Goal: Information Seeking & Learning: Learn about a topic

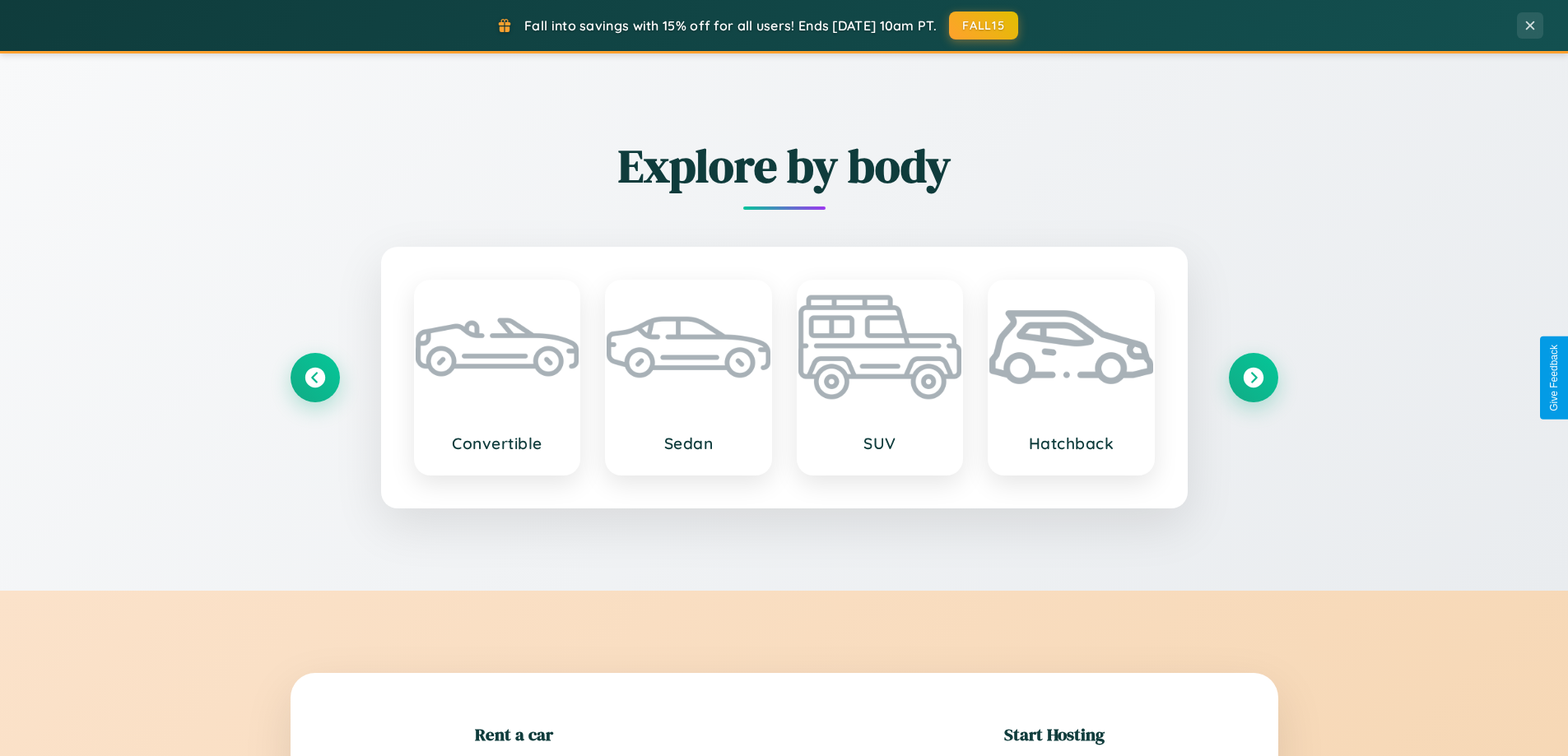
scroll to position [355, 0]
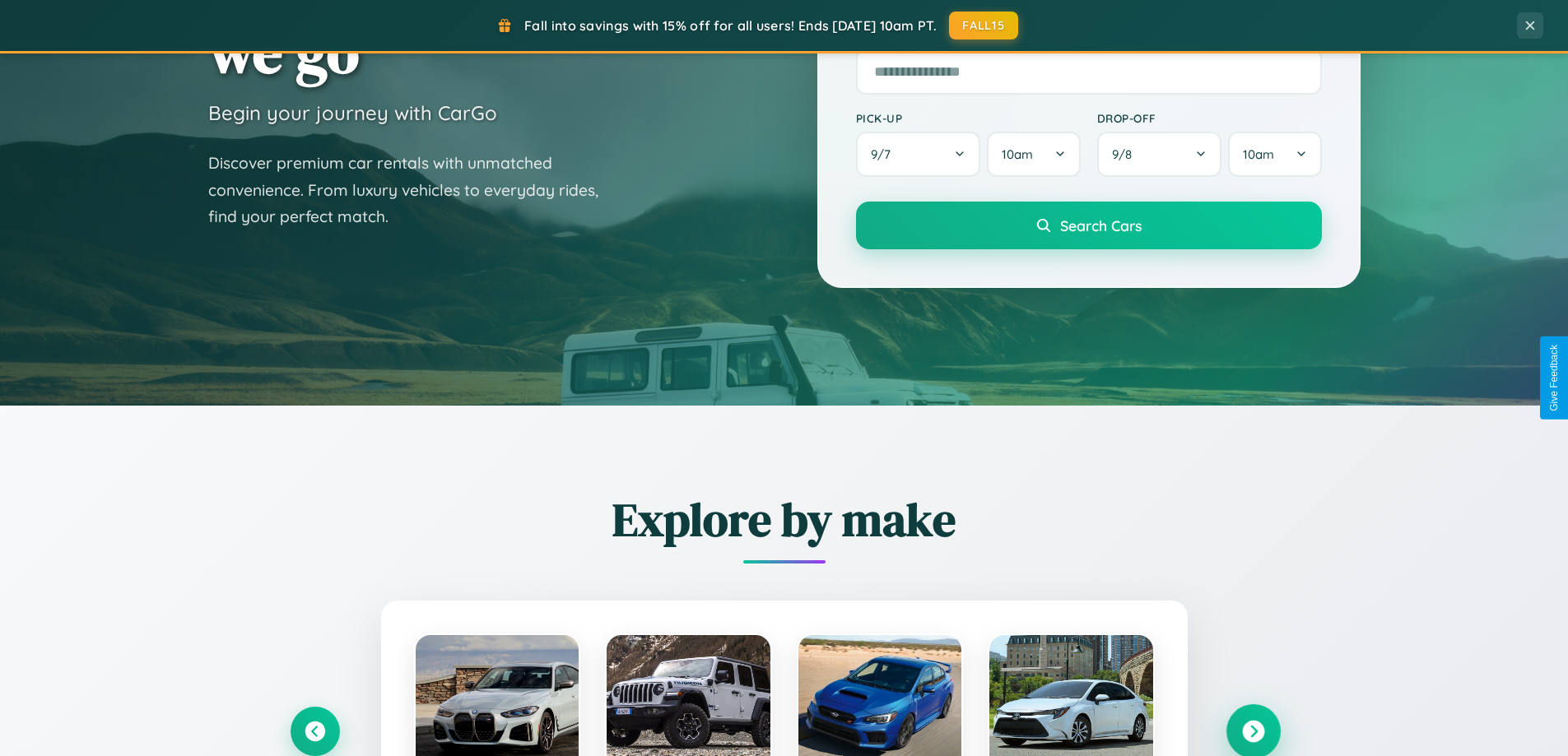
click at [1253, 731] on icon at bounding box center [1253, 731] width 22 height 22
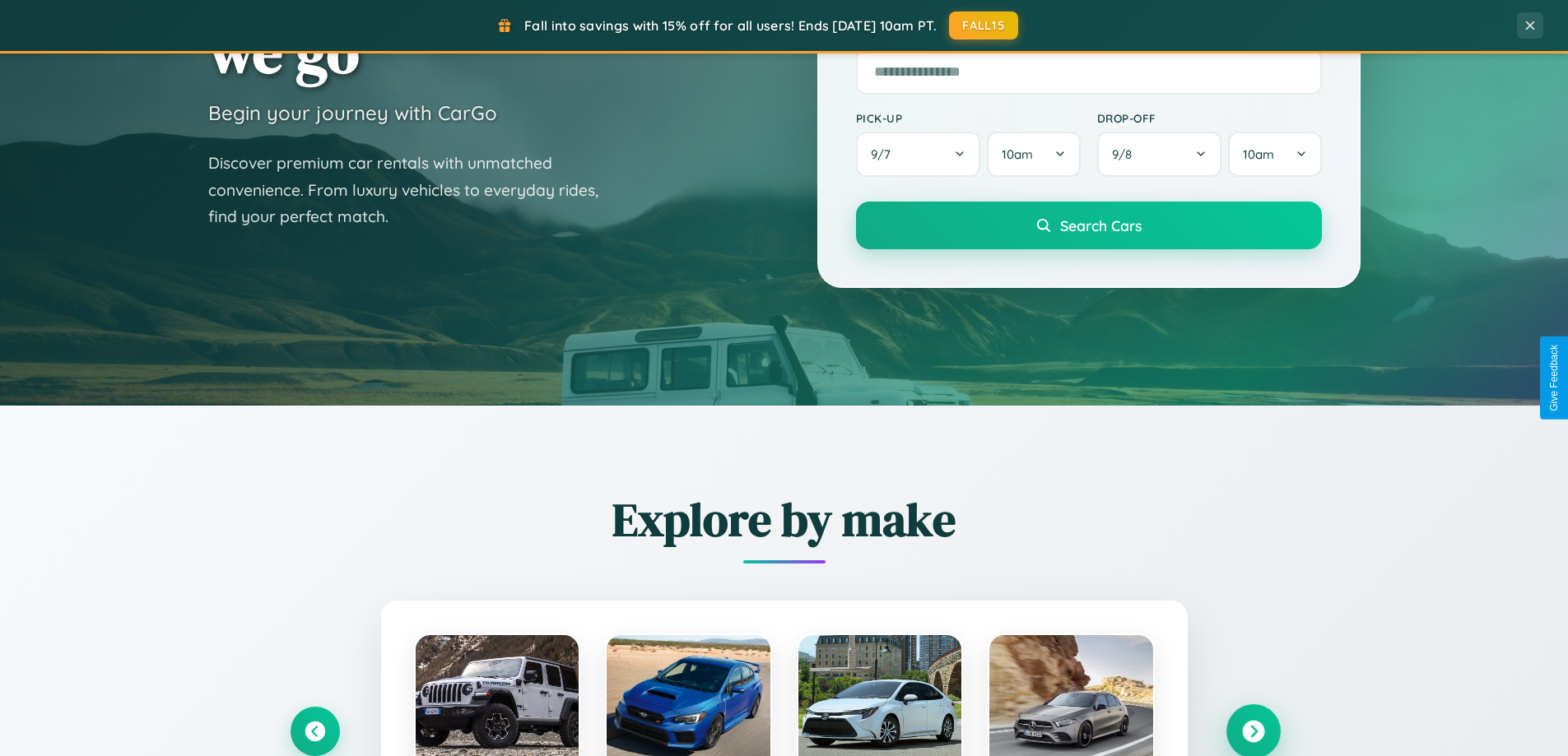
click at [1253, 729] on icon at bounding box center [1253, 731] width 22 height 22
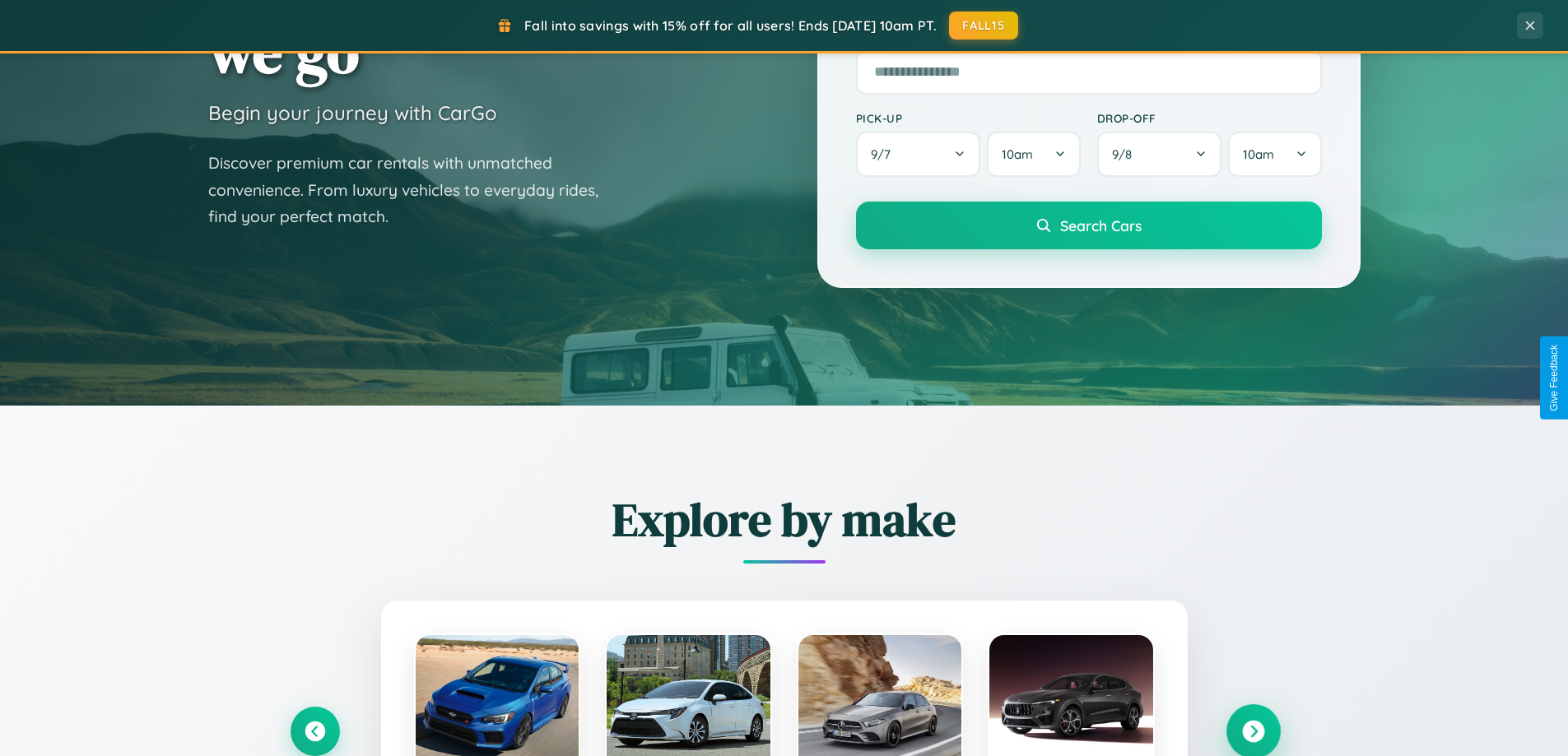
click at [1253, 729] on icon at bounding box center [1253, 731] width 22 height 22
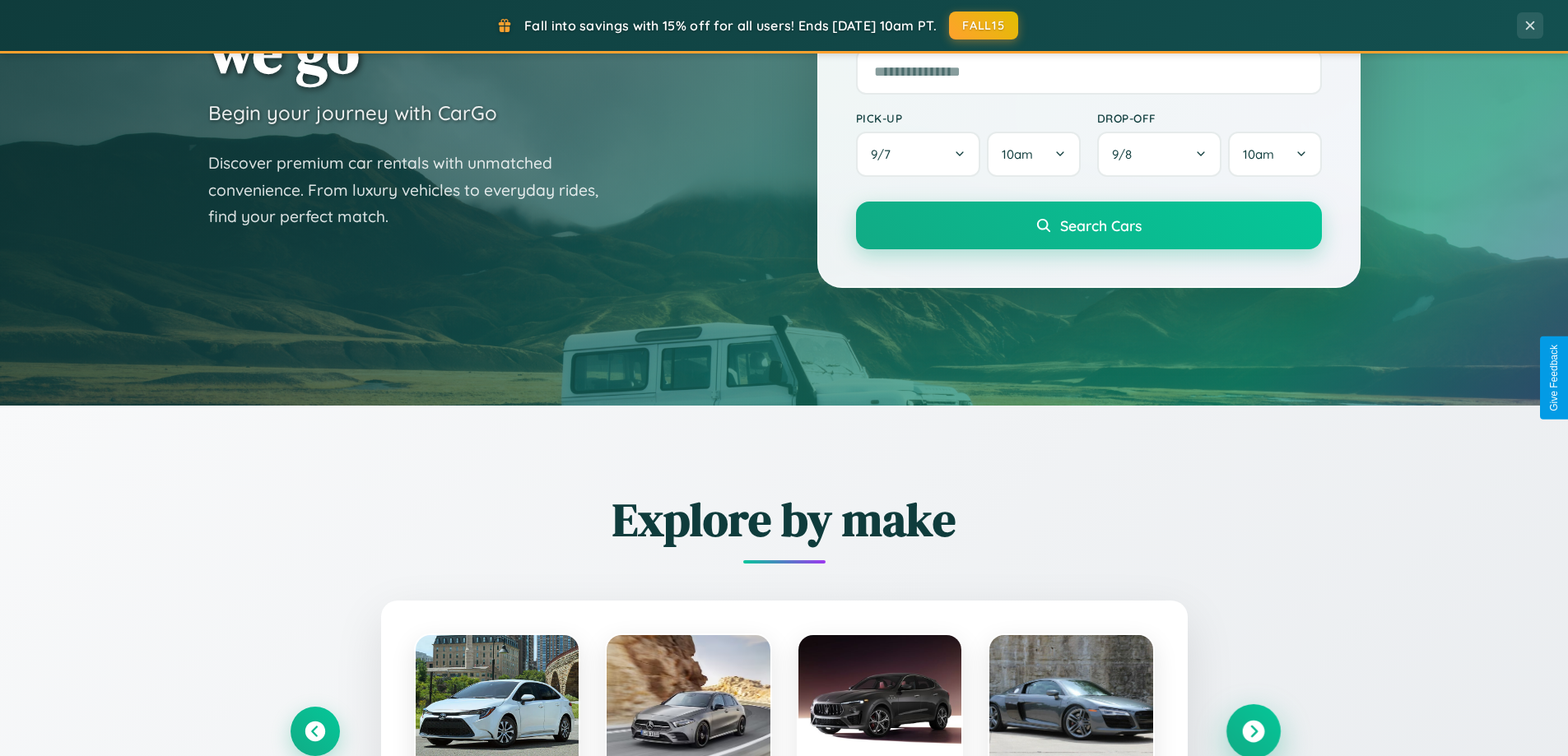
click at [1253, 729] on icon at bounding box center [1253, 731] width 22 height 22
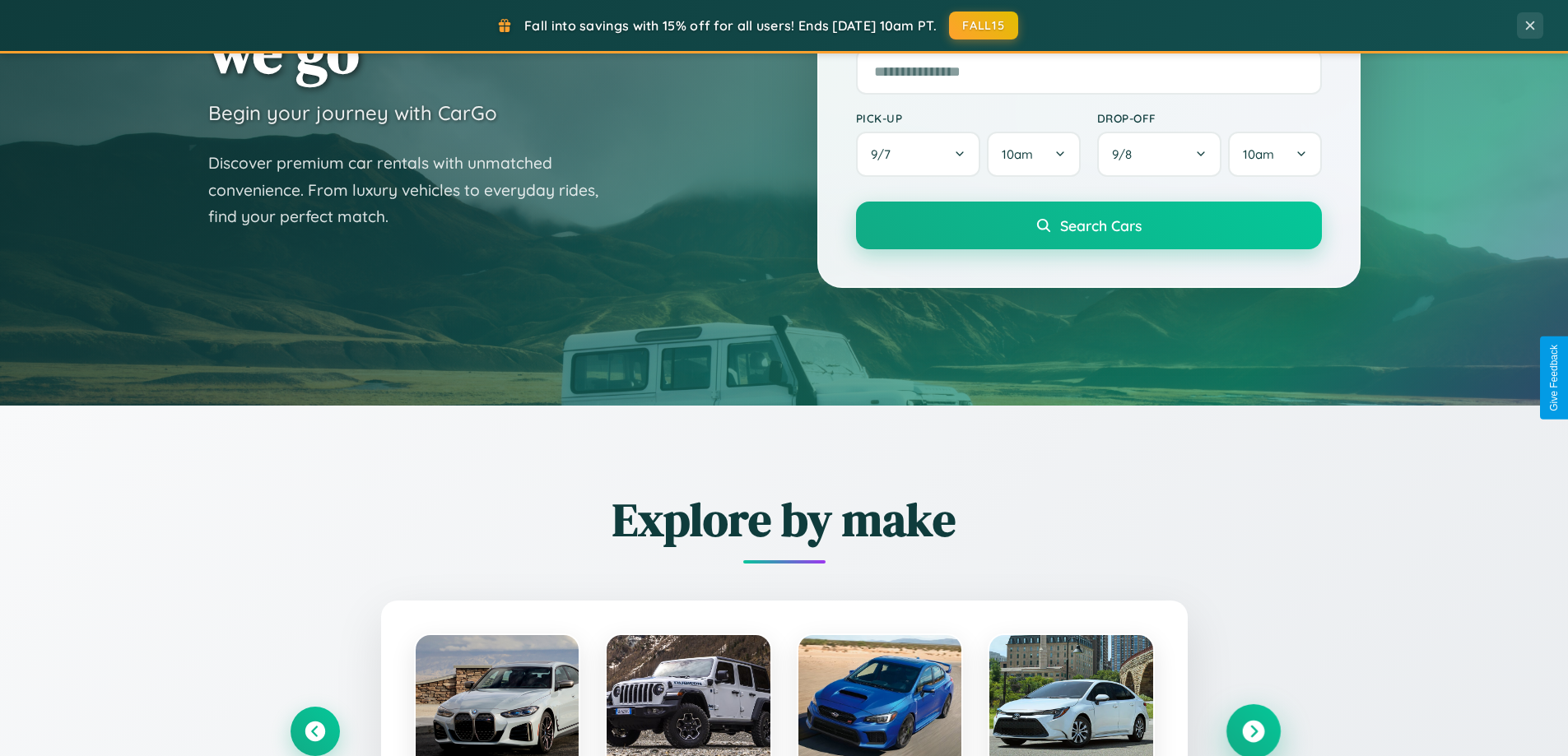
scroll to position [3165, 0]
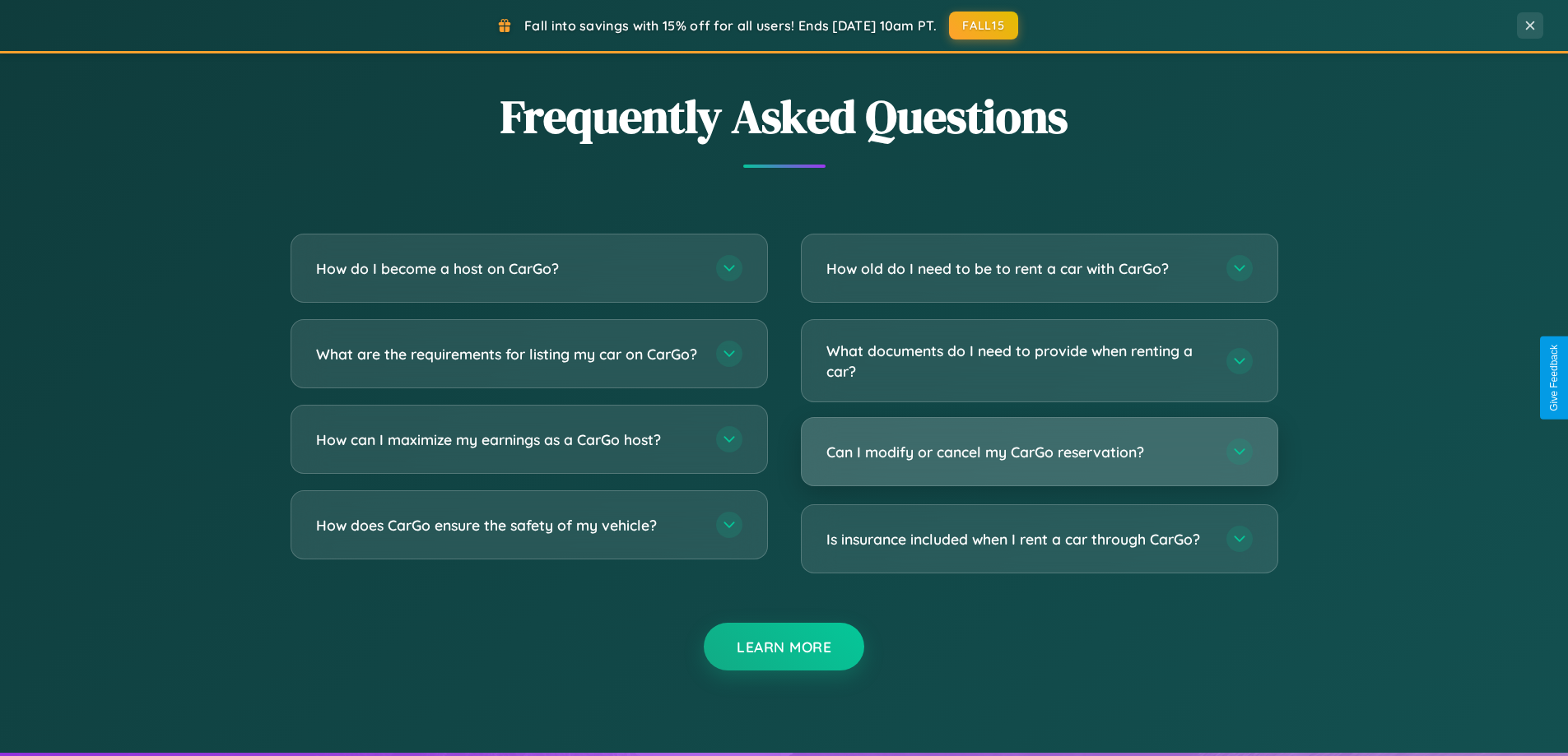
click at [1038, 451] on h3 "Can I modify or cancel my CarGo reservation?" at bounding box center [1018, 452] width 383 height 20
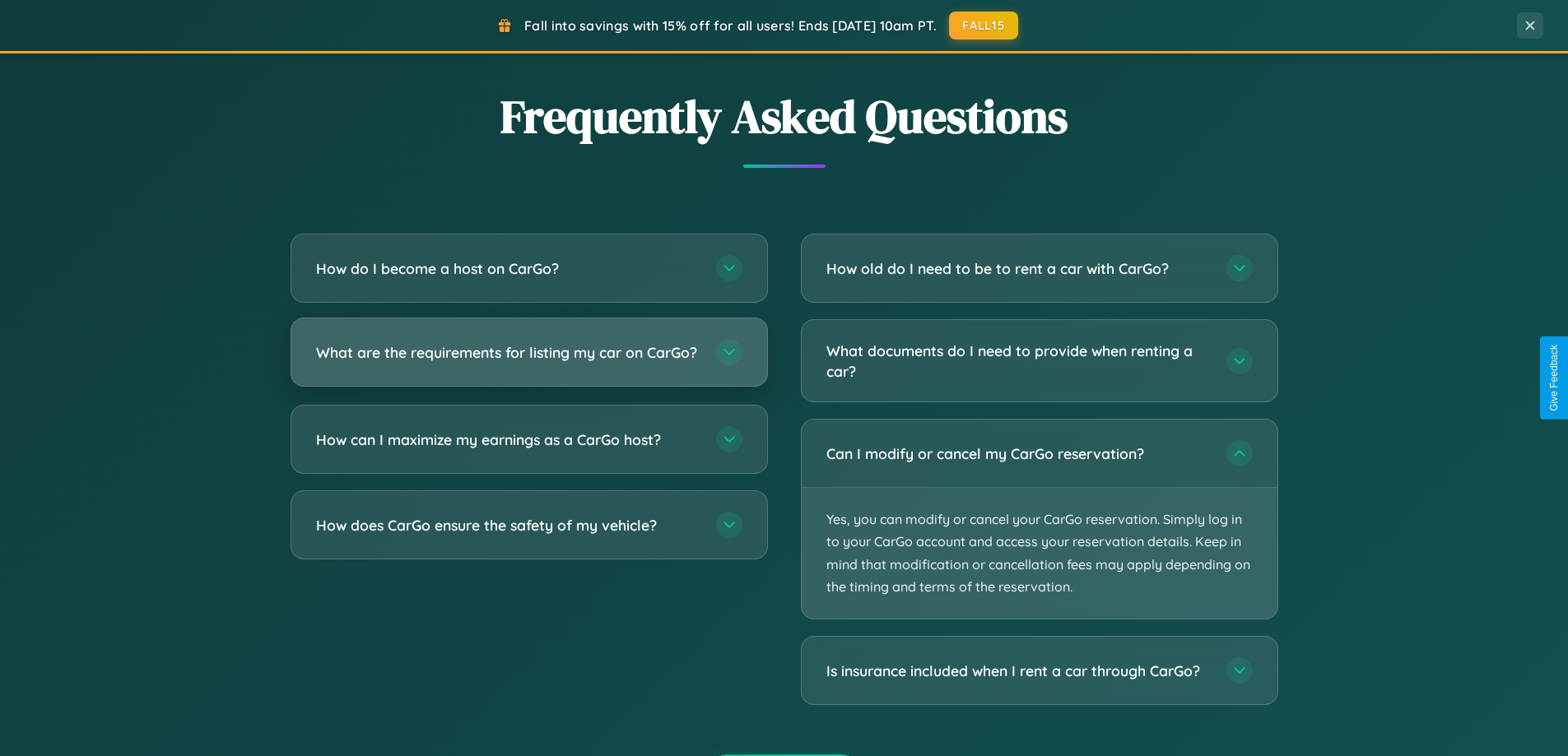
click at [528, 359] on h3 "What are the requirements for listing my car on CarGo?" at bounding box center [508, 353] width 383 height 20
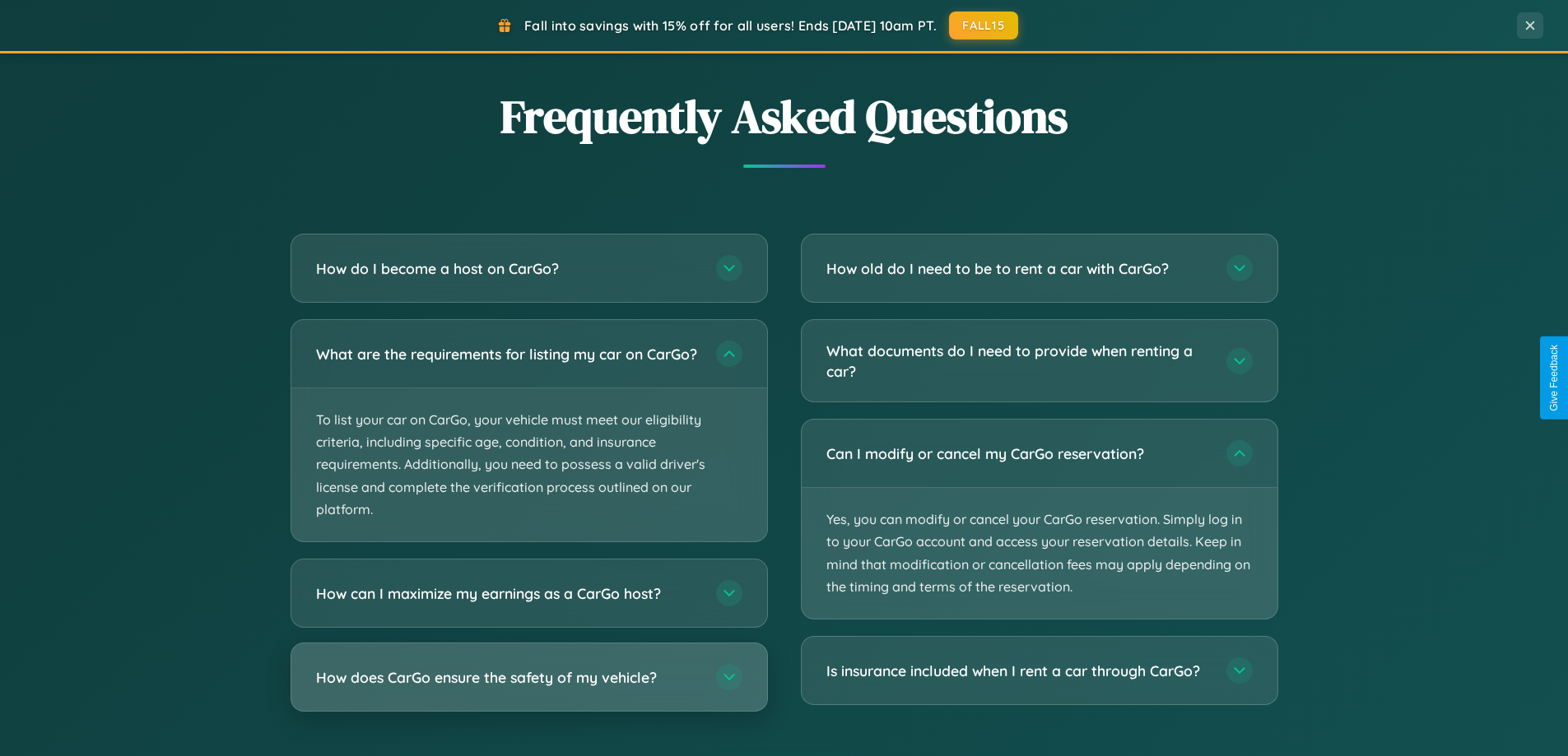
click at [528, 688] on h3 "How does CarGo ensure the safety of my vehicle?" at bounding box center [508, 677] width 383 height 20
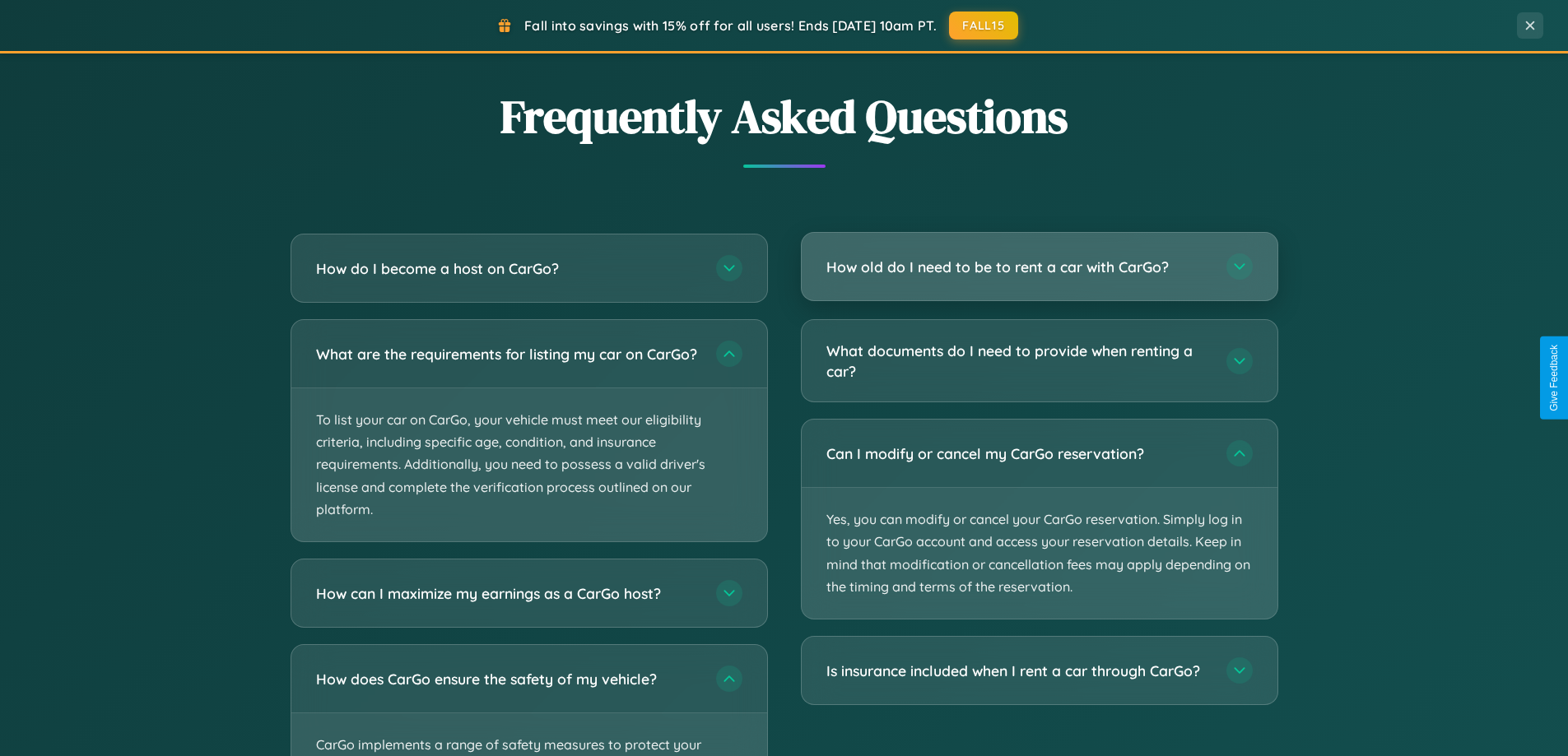
click at [1038, 266] on h3 "How old do I need to be to rent a car with CarGo?" at bounding box center [1018, 267] width 383 height 20
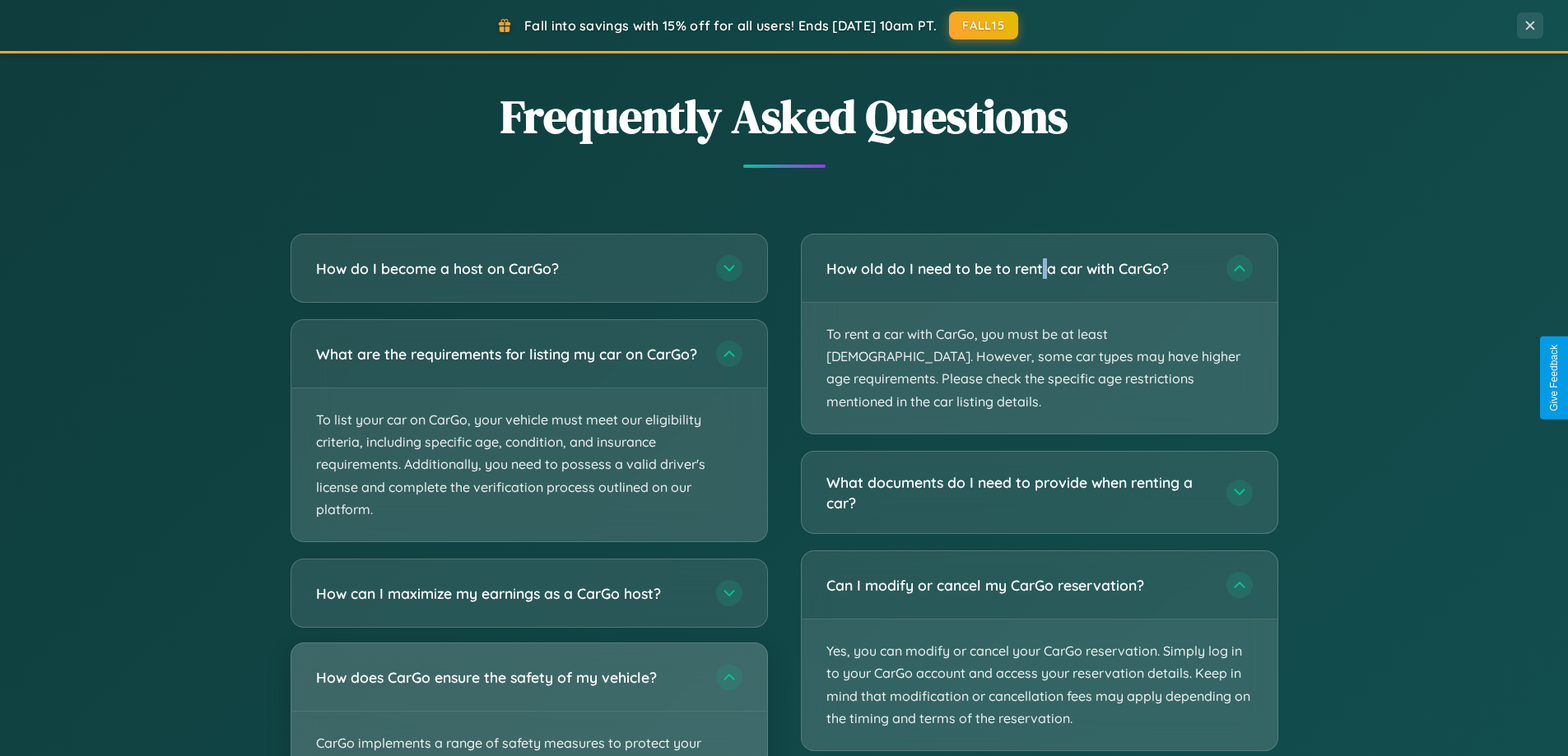
click at [528, 706] on div "How does CarGo ensure the safety of my vehicle?" at bounding box center [529, 677] width 475 height 67
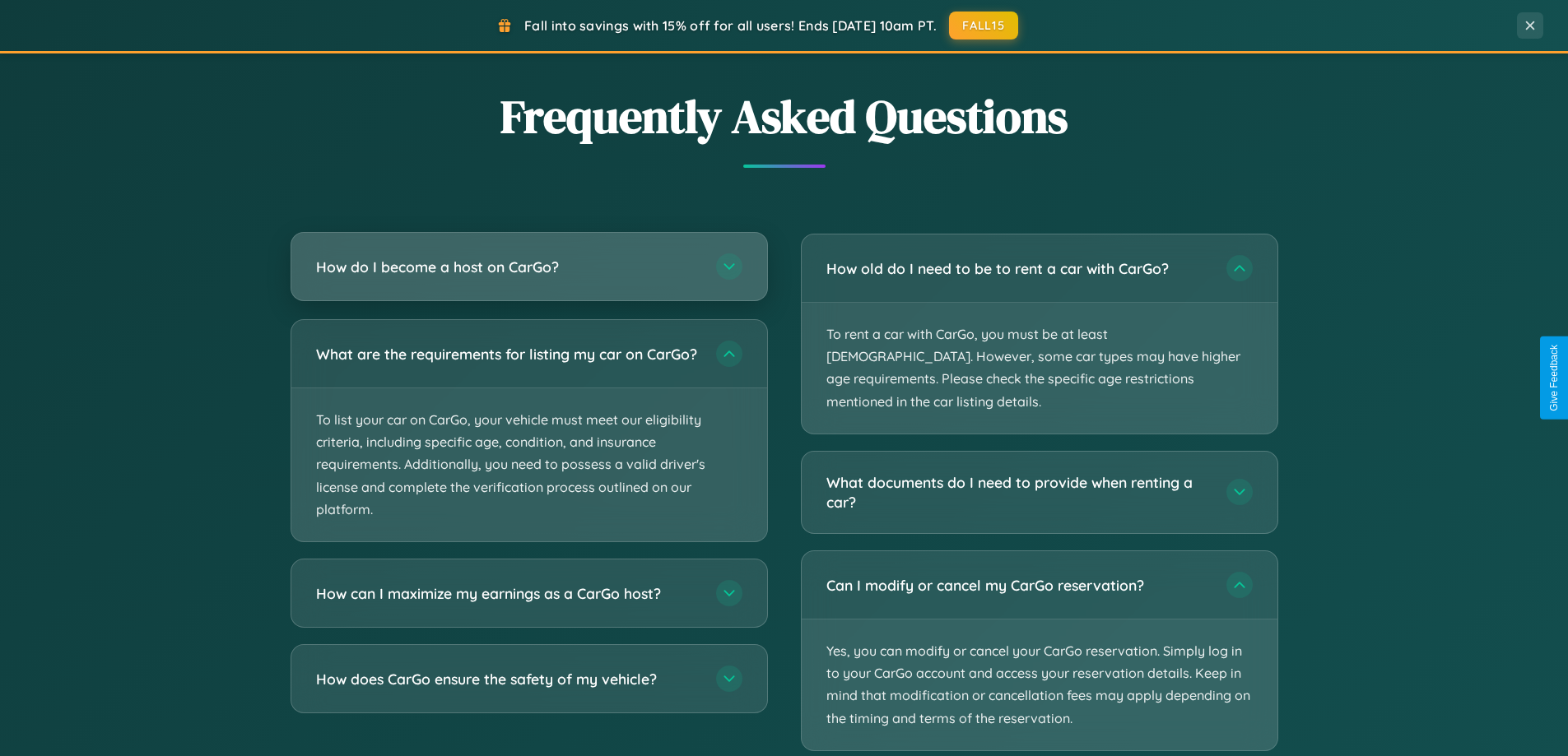
click at [528, 266] on h3 "How do I become a host on CarGo?" at bounding box center [508, 267] width 383 height 20
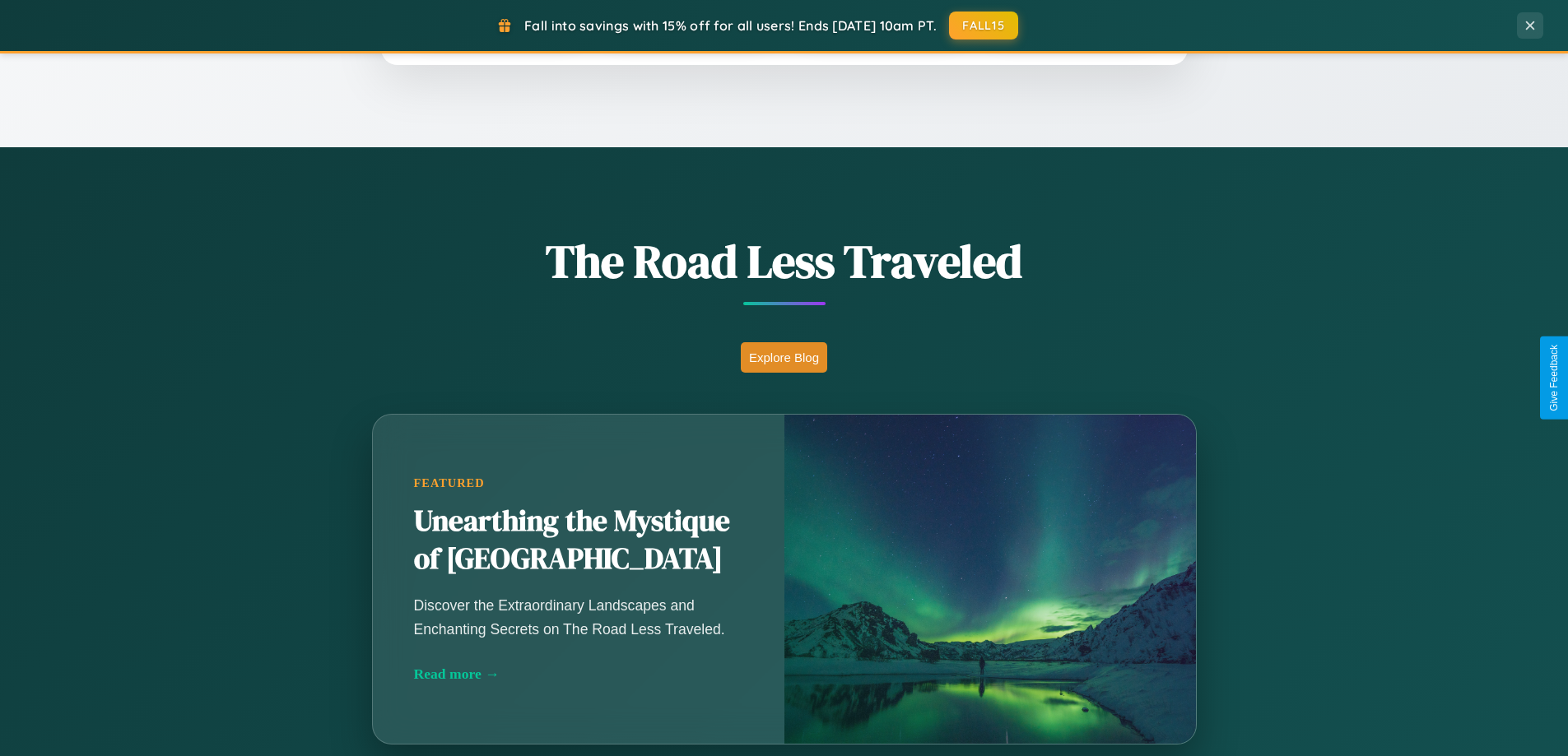
scroll to position [1132, 0]
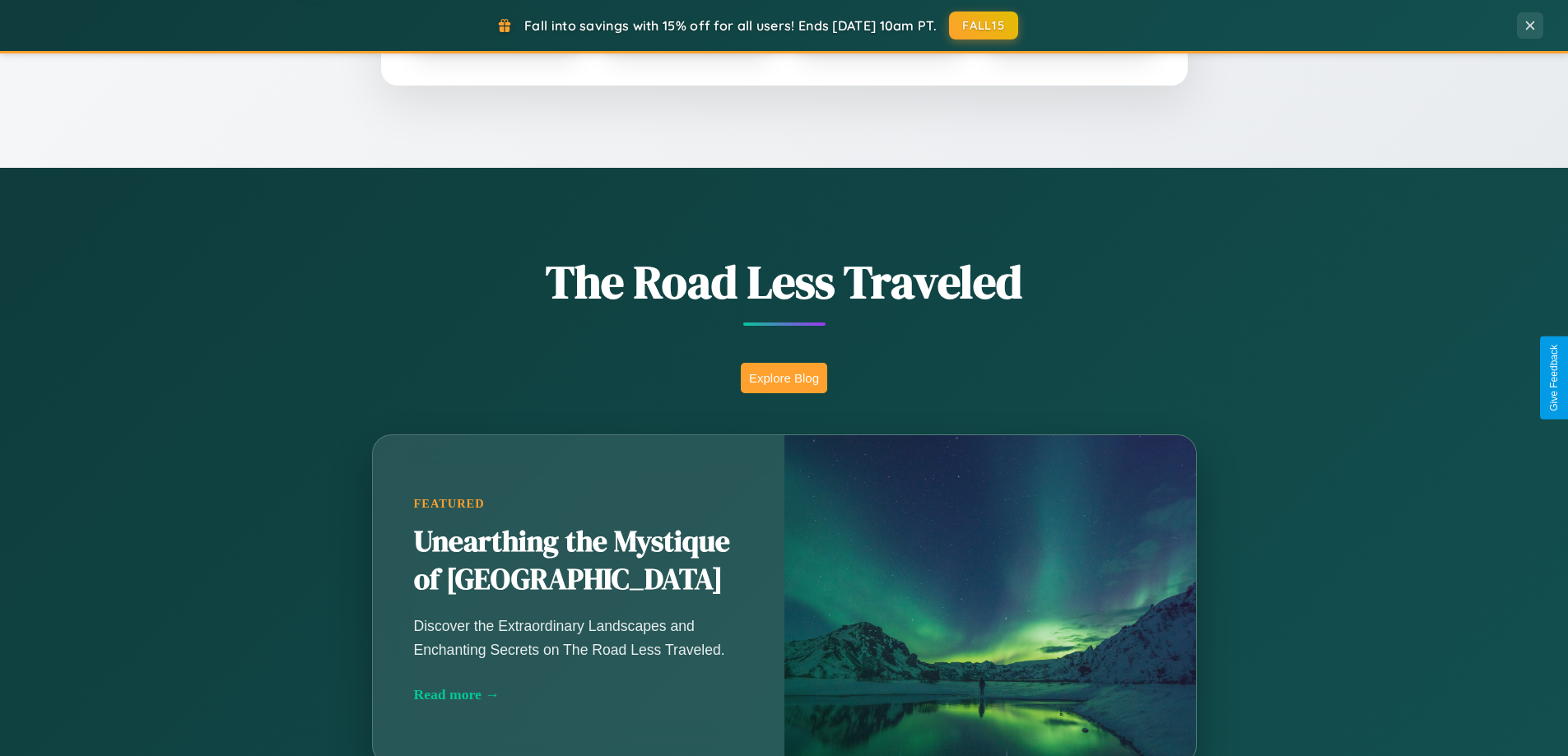
click at [783, 378] on button "Explore Blog" at bounding box center [784, 378] width 87 height 30
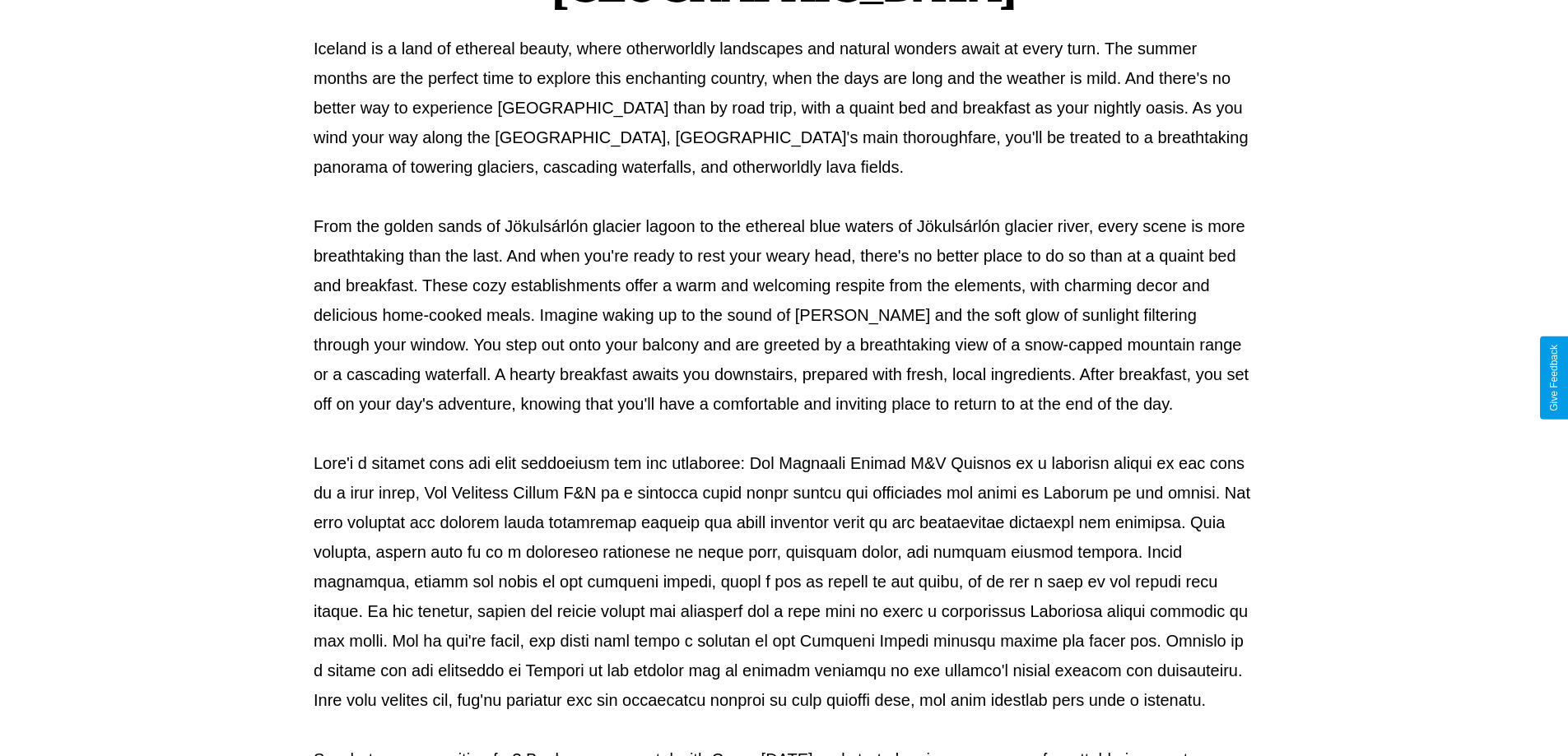
scroll to position [532, 0]
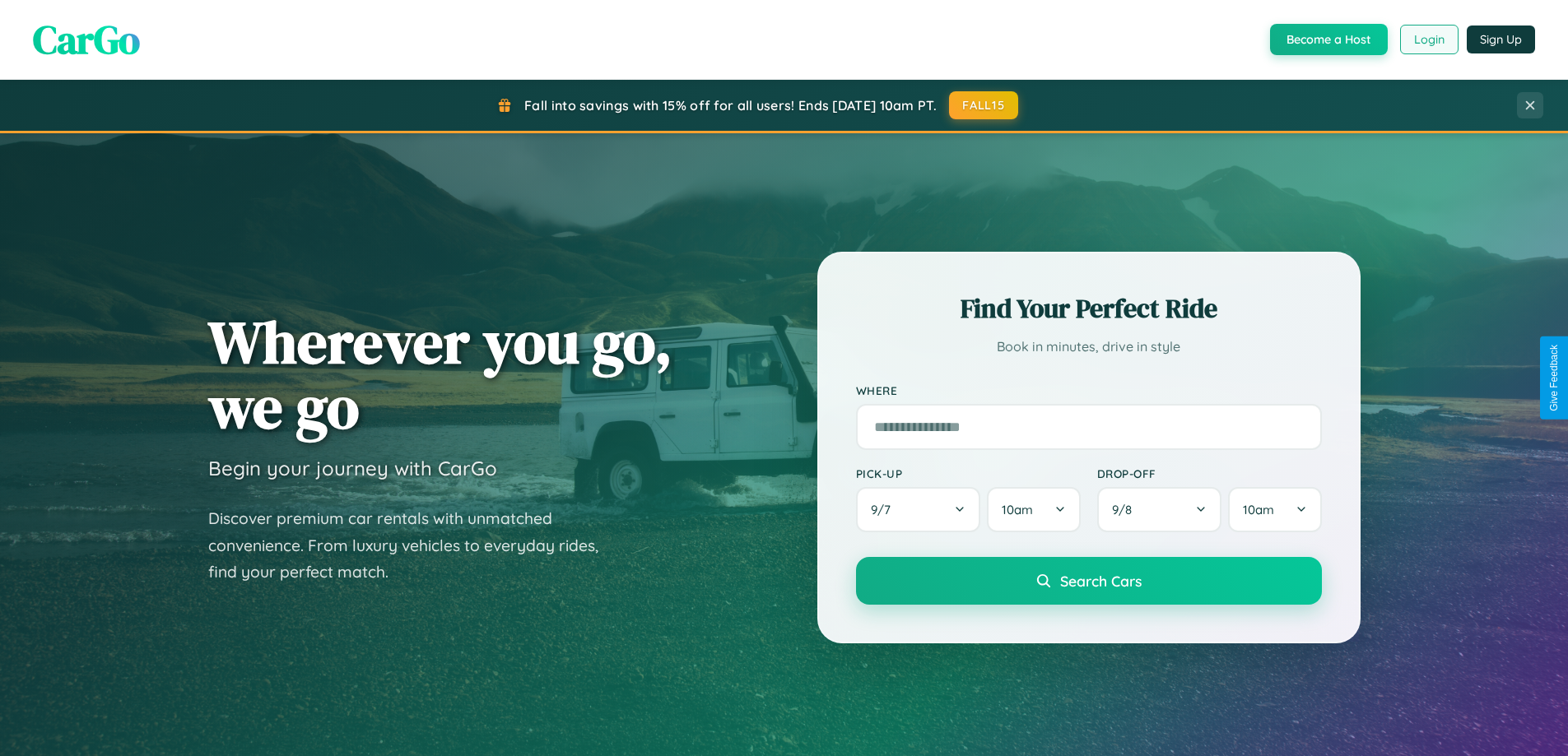
click at [1428, 40] on button "Login" at bounding box center [1428, 40] width 58 height 29
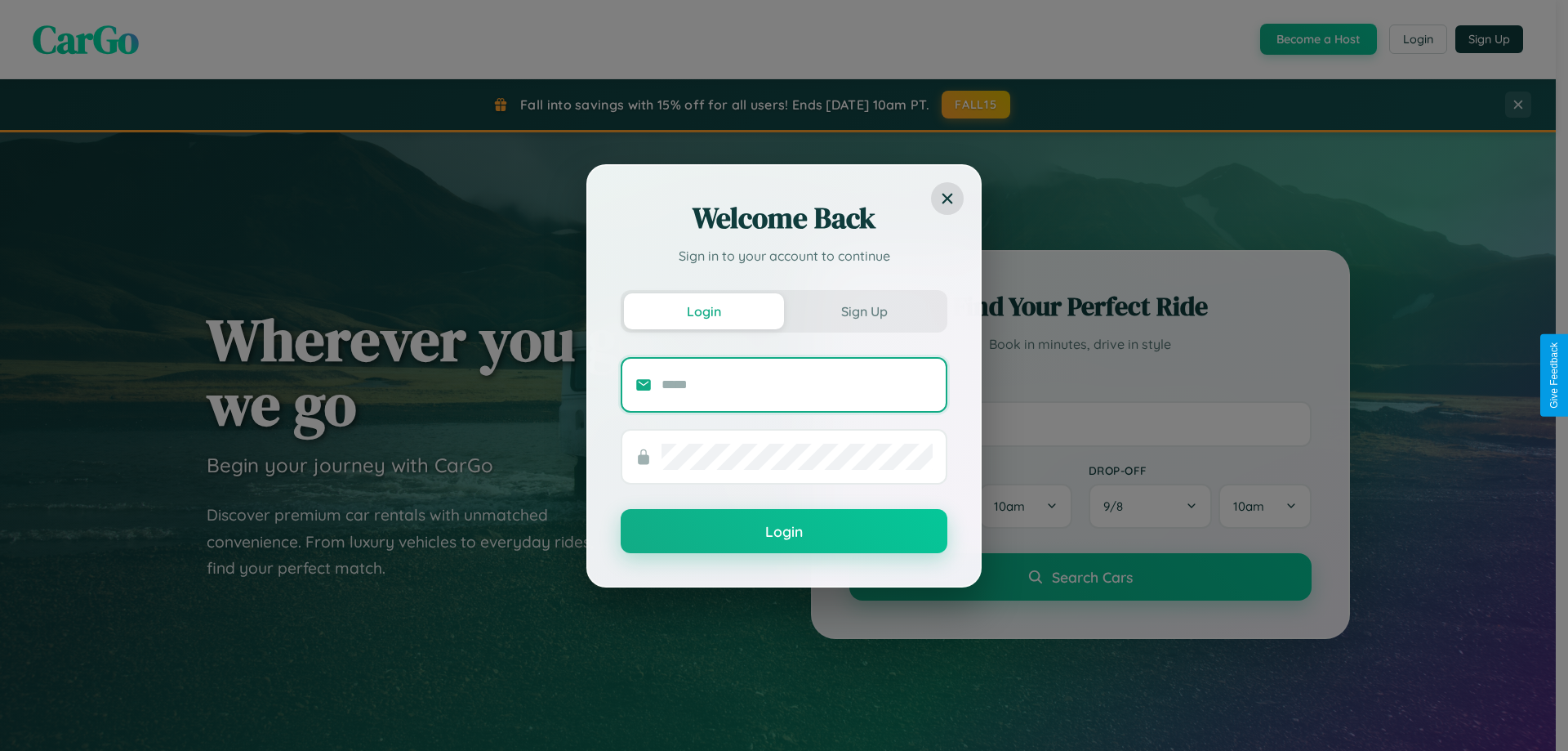
click at [797, 384] on input "text" at bounding box center [797, 384] width 272 height 27
type input "**********"
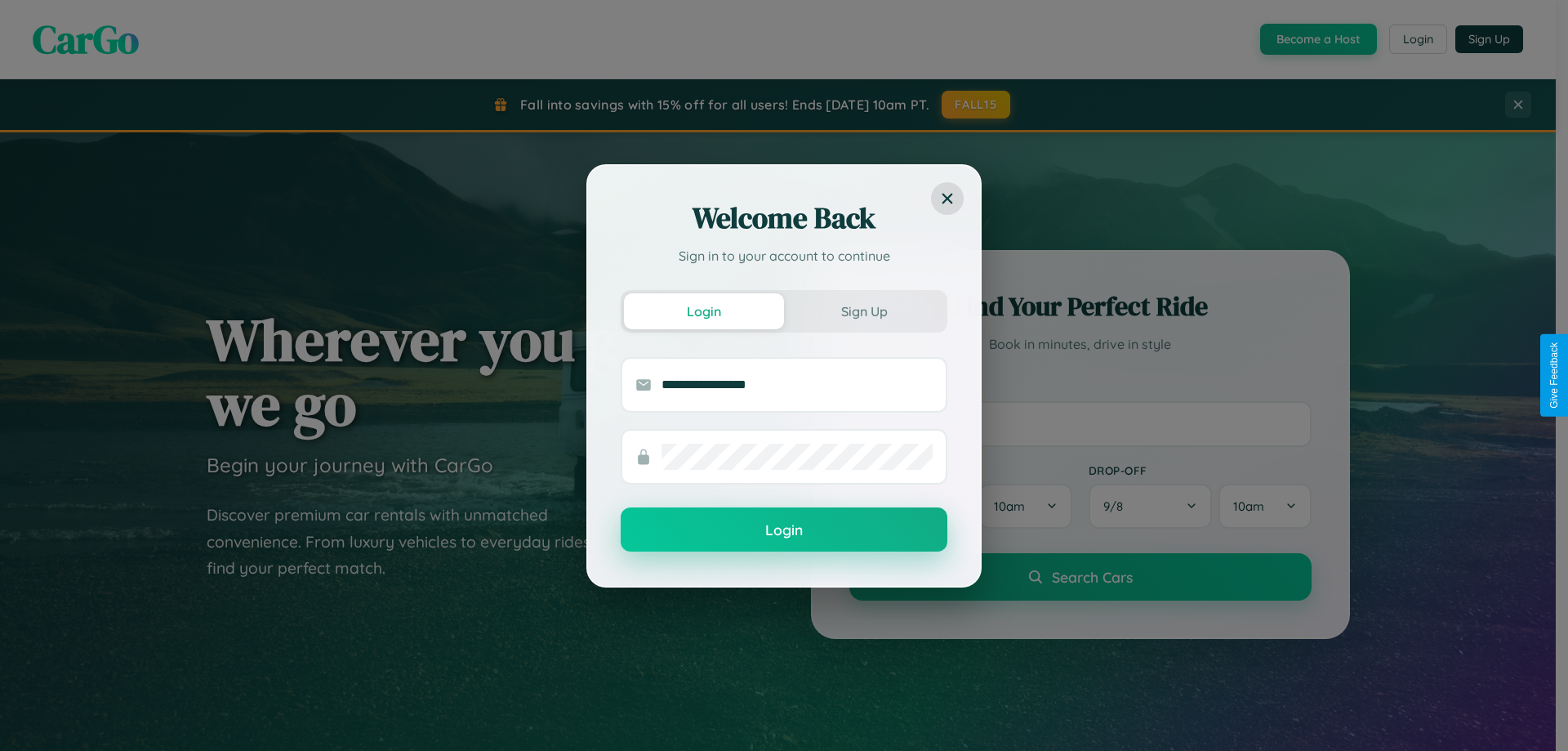
click at [784, 531] on button "Login" at bounding box center [784, 530] width 326 height 44
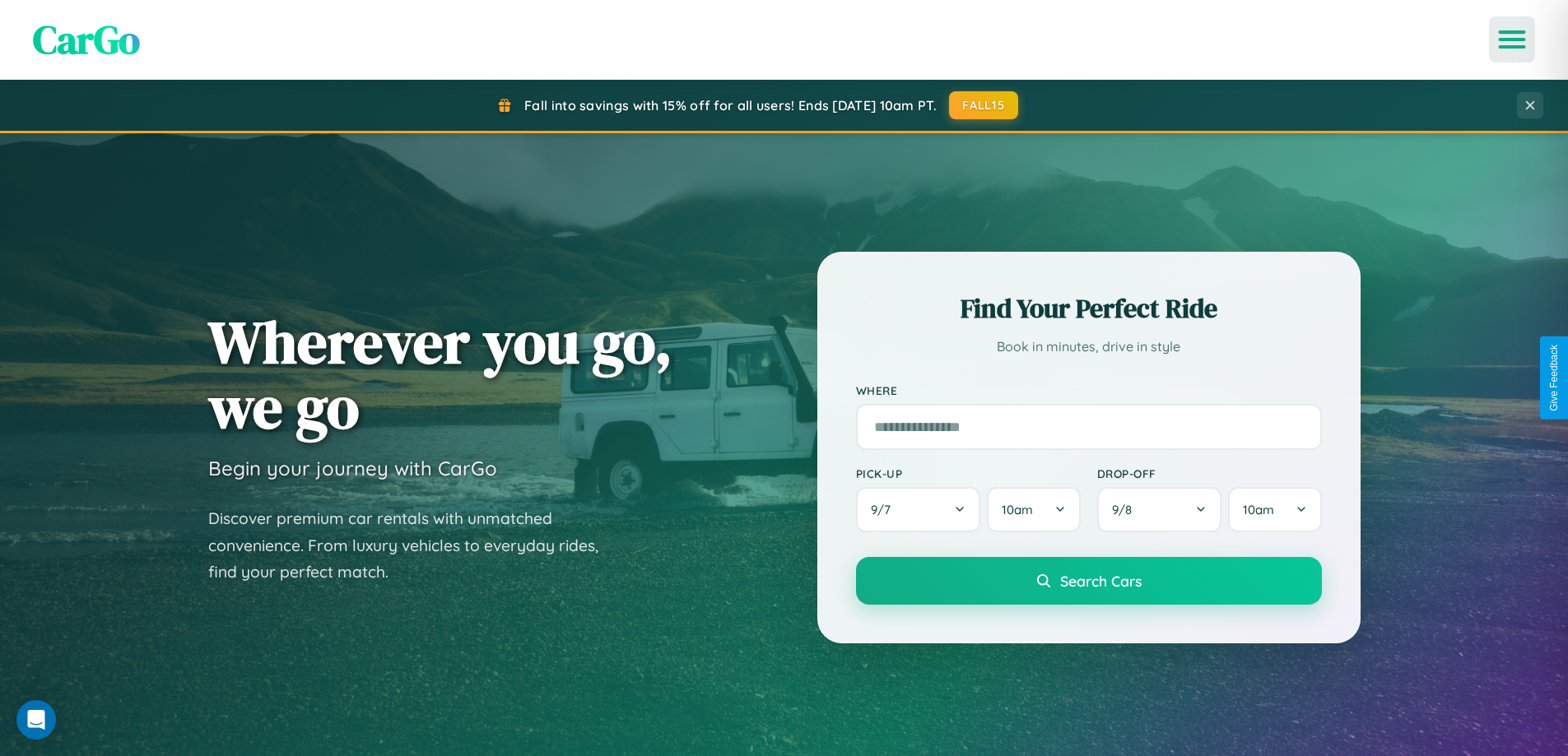
click at [1512, 40] on icon "Open menu" at bounding box center [1512, 40] width 24 height 15
